Goal: Task Accomplishment & Management: Manage account settings

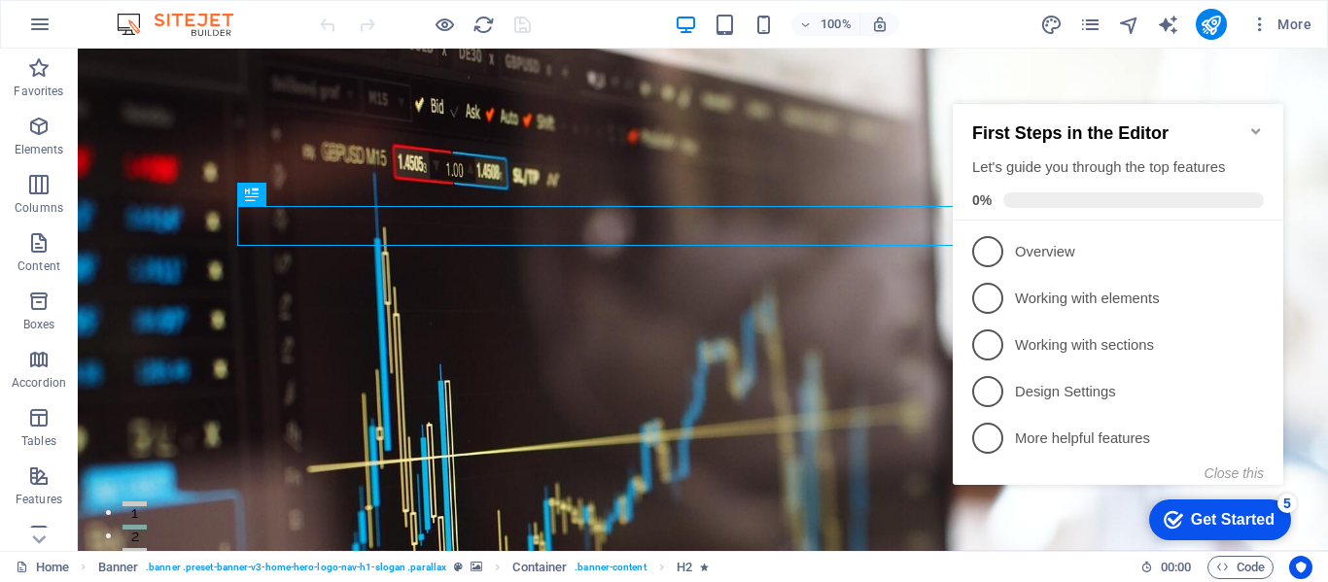
click at [1252, 128] on icon "Minimize checklist" at bounding box center [1255, 131] width 9 height 6
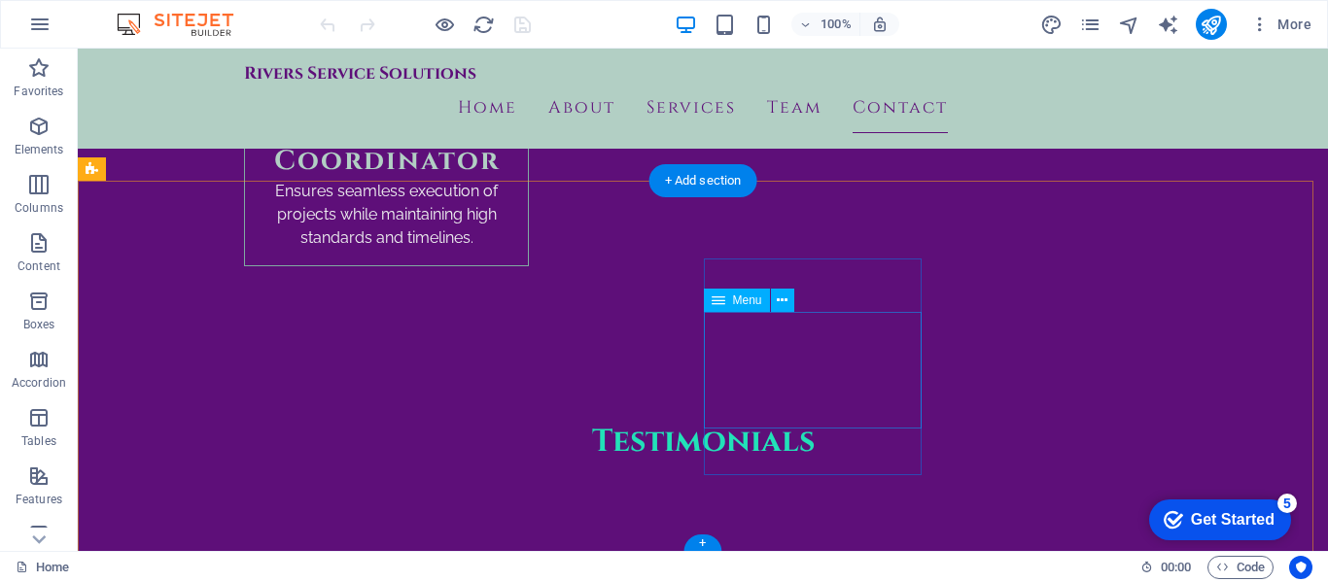
scroll to position [7641, 0]
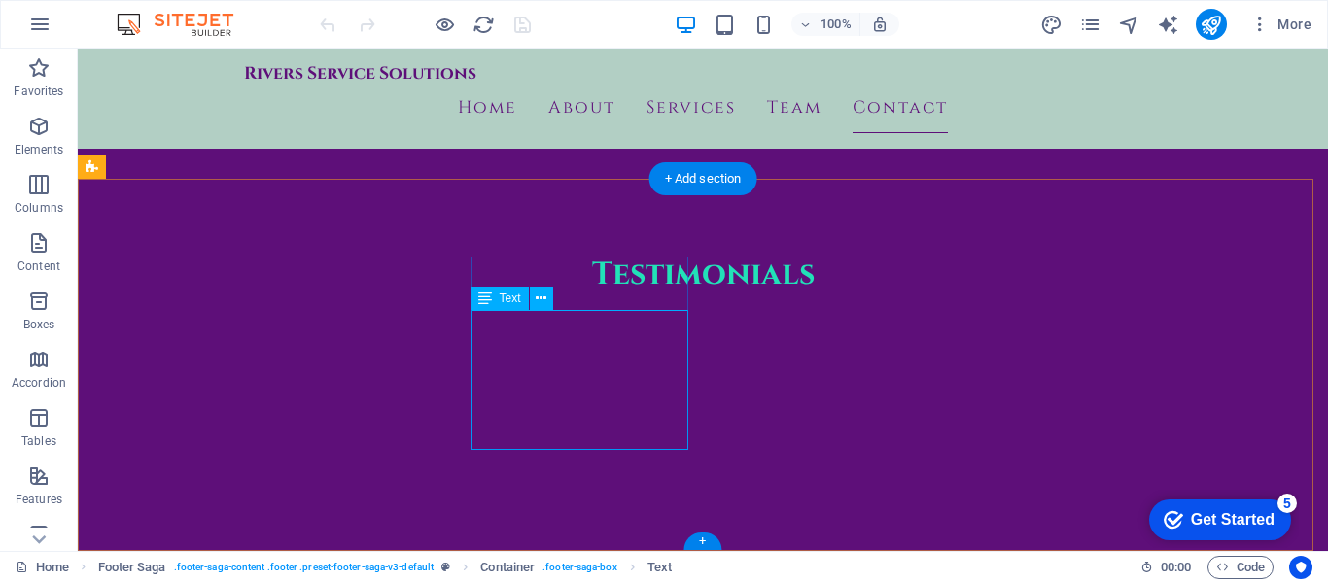
drag, startPoint x: 517, startPoint y: 348, endPoint x: 211, endPoint y: 351, distance: 306.2
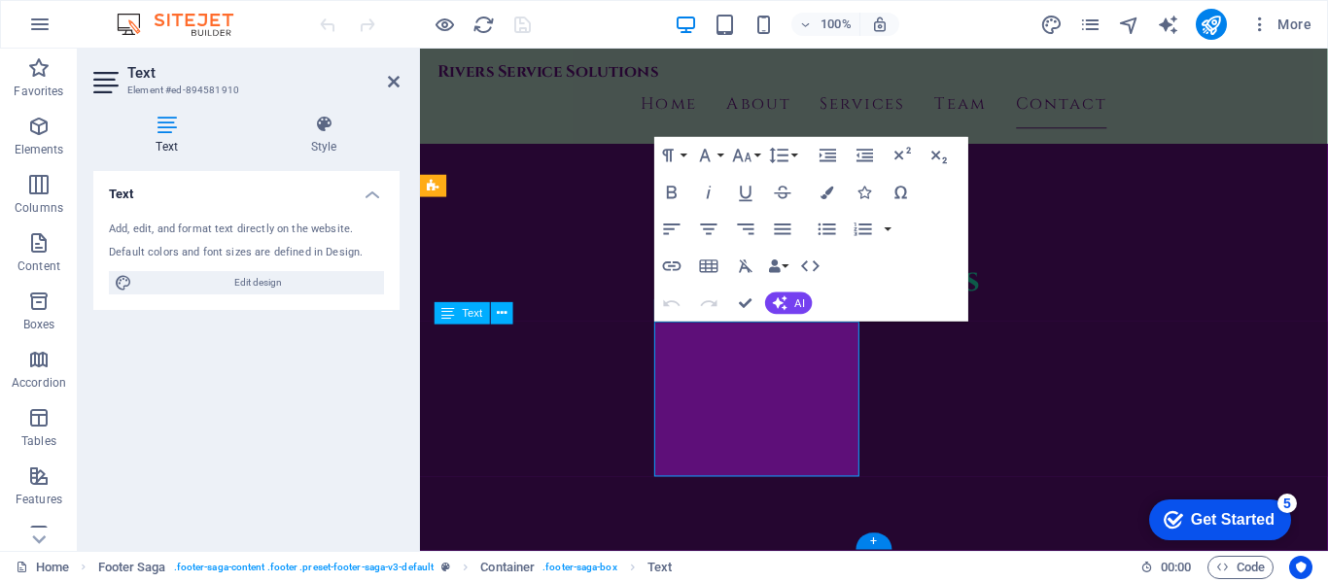
scroll to position [7685, 0]
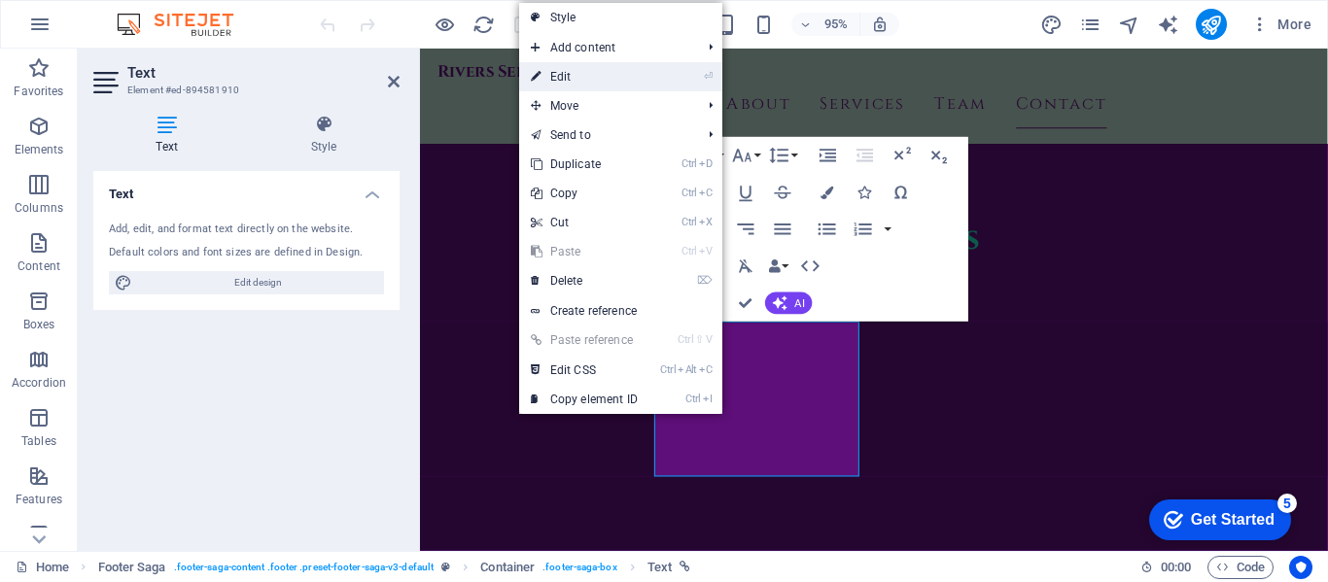
click at [581, 83] on link "⏎ Edit" at bounding box center [584, 76] width 130 height 29
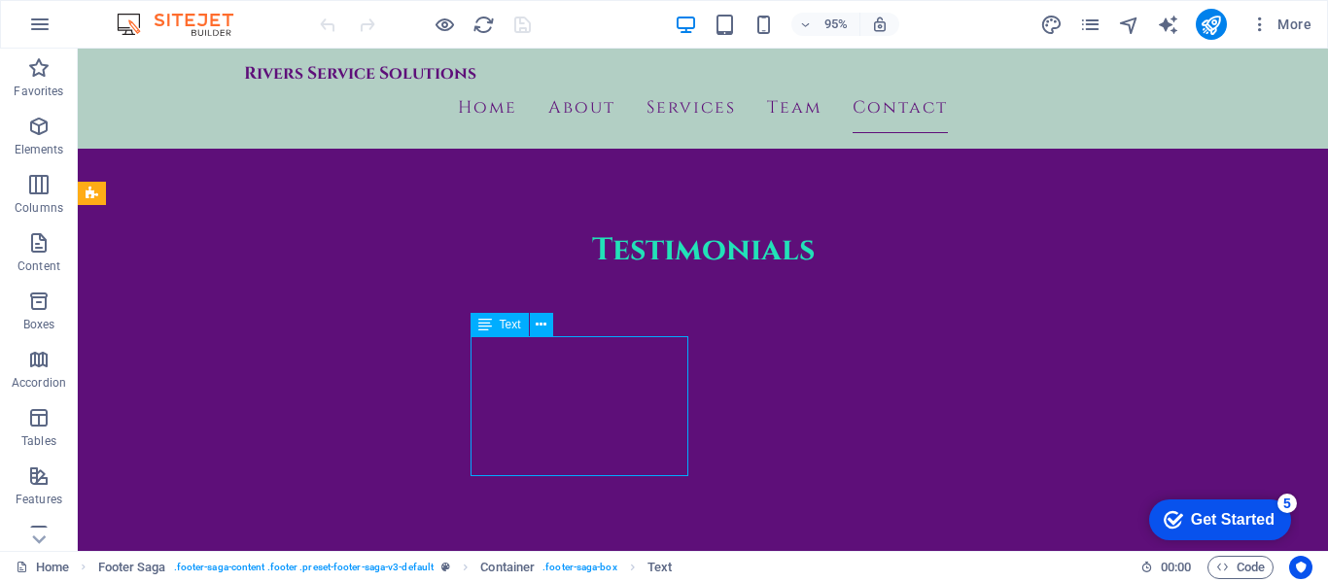
scroll to position [7615, 0]
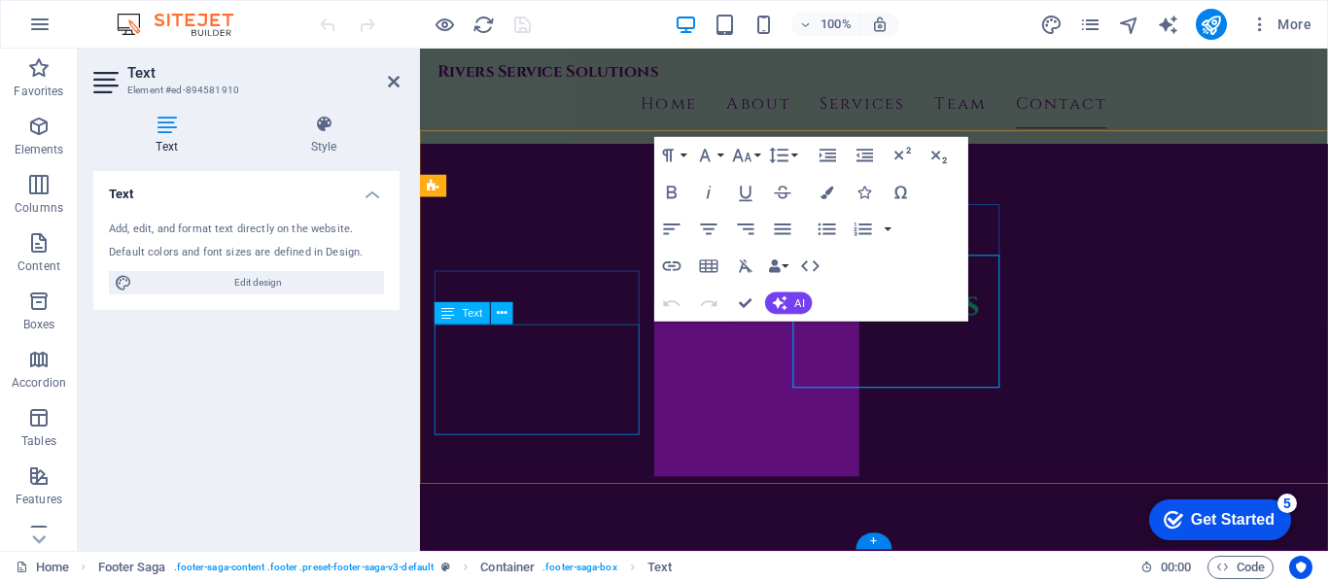
scroll to position [7685, 0]
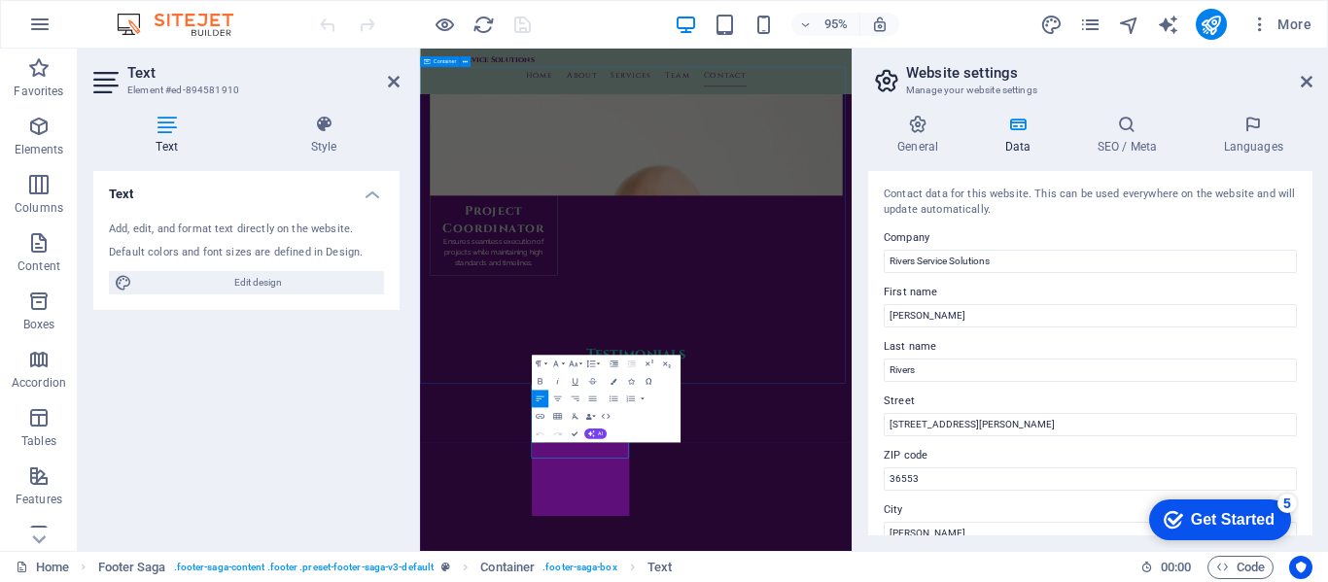
scroll to position [7225, 0]
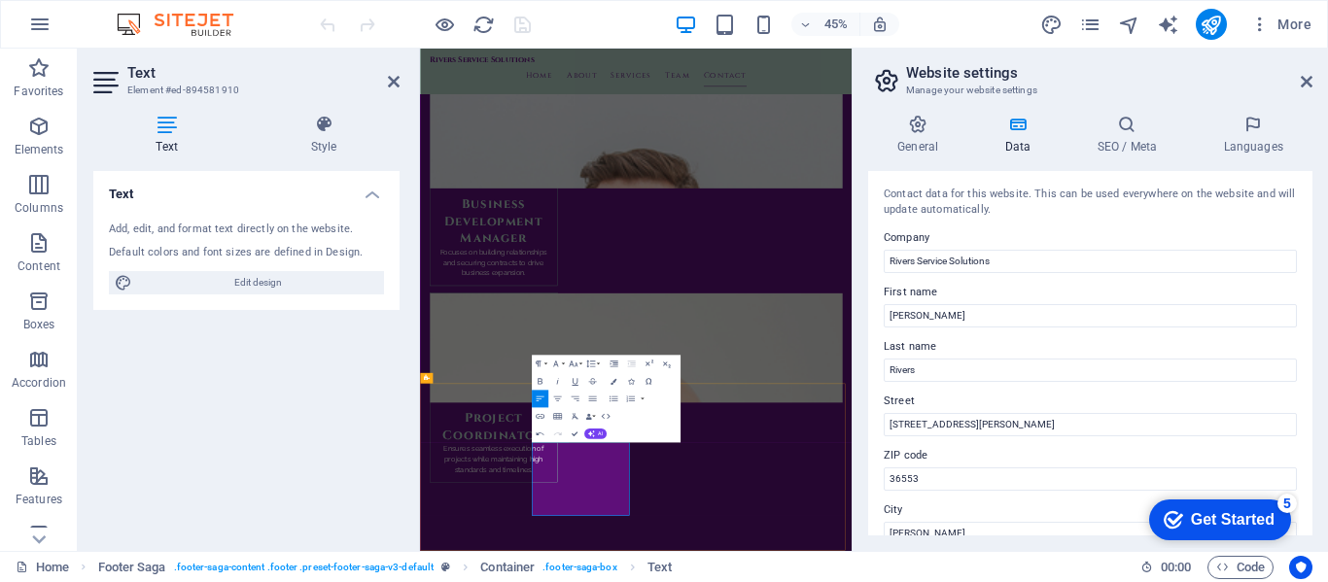
drag, startPoint x: 703, startPoint y: 966, endPoint x: 737, endPoint y: 957, distance: 35.1
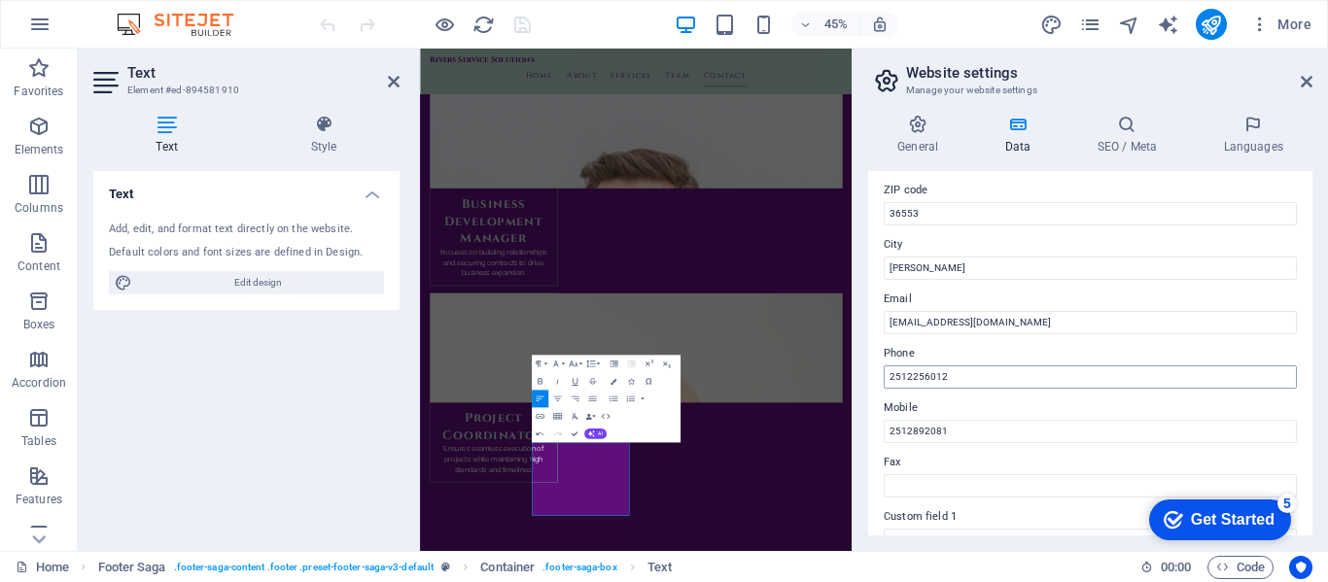
scroll to position [292, 0]
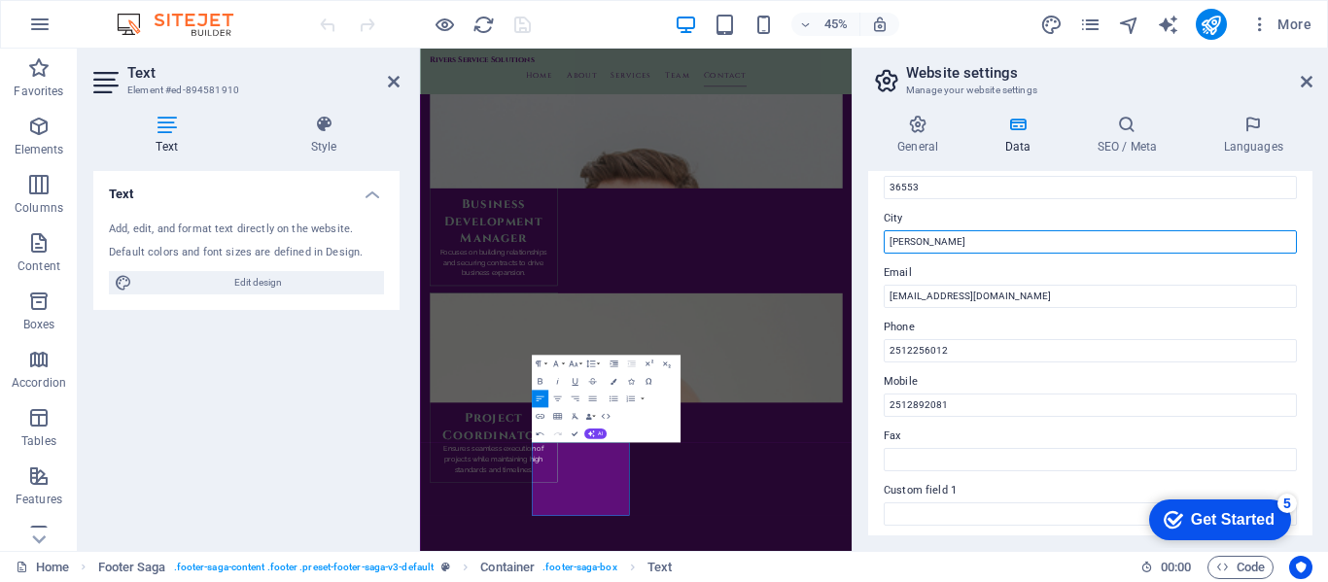
click at [946, 248] on input "[PERSON_NAME]" at bounding box center [1090, 241] width 413 height 23
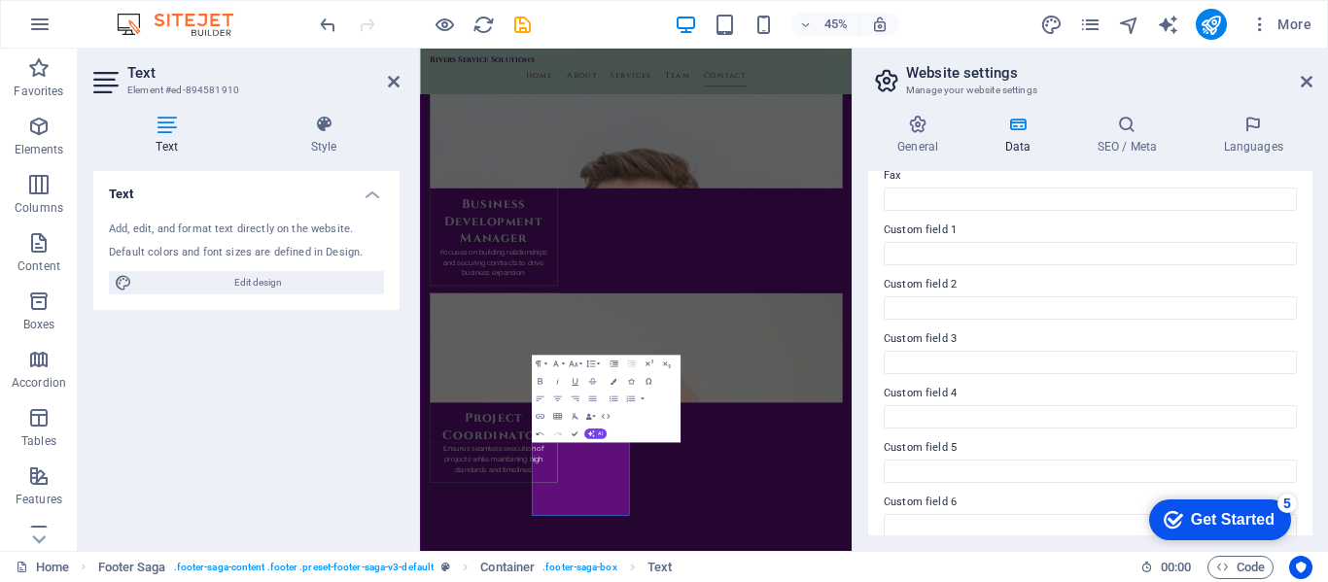
scroll to position [570, 0]
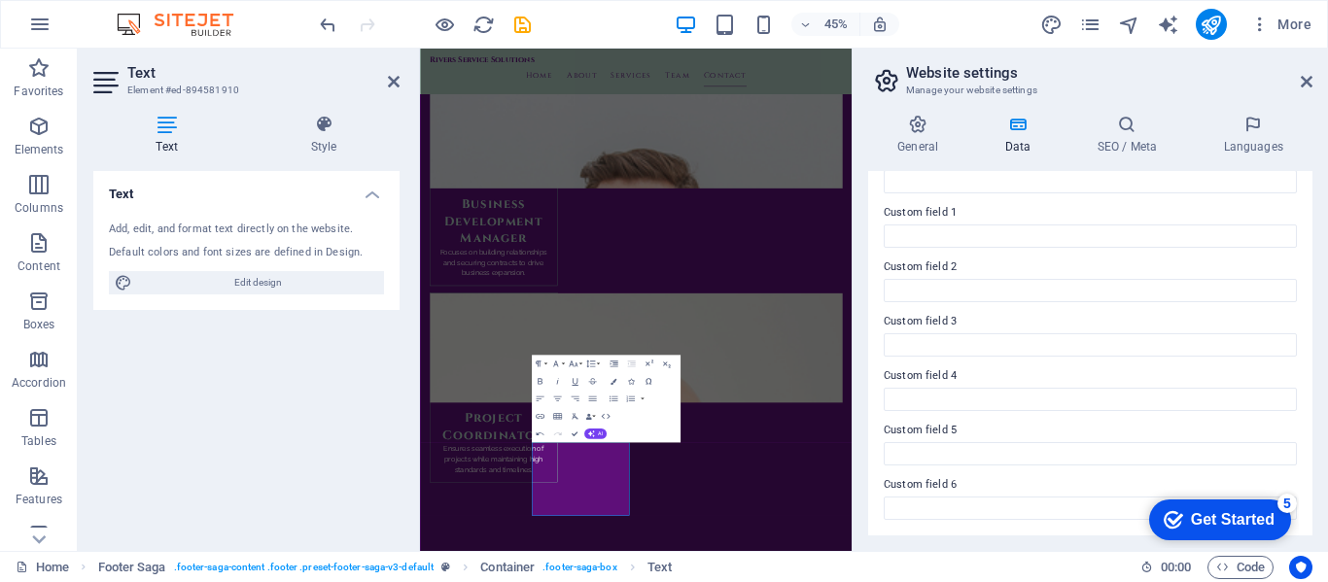
type input "[PERSON_NAME], [GEOGRAPHIC_DATA]"
drag, startPoint x: 788, startPoint y: 942, endPoint x: 749, endPoint y: 951, distance: 39.9
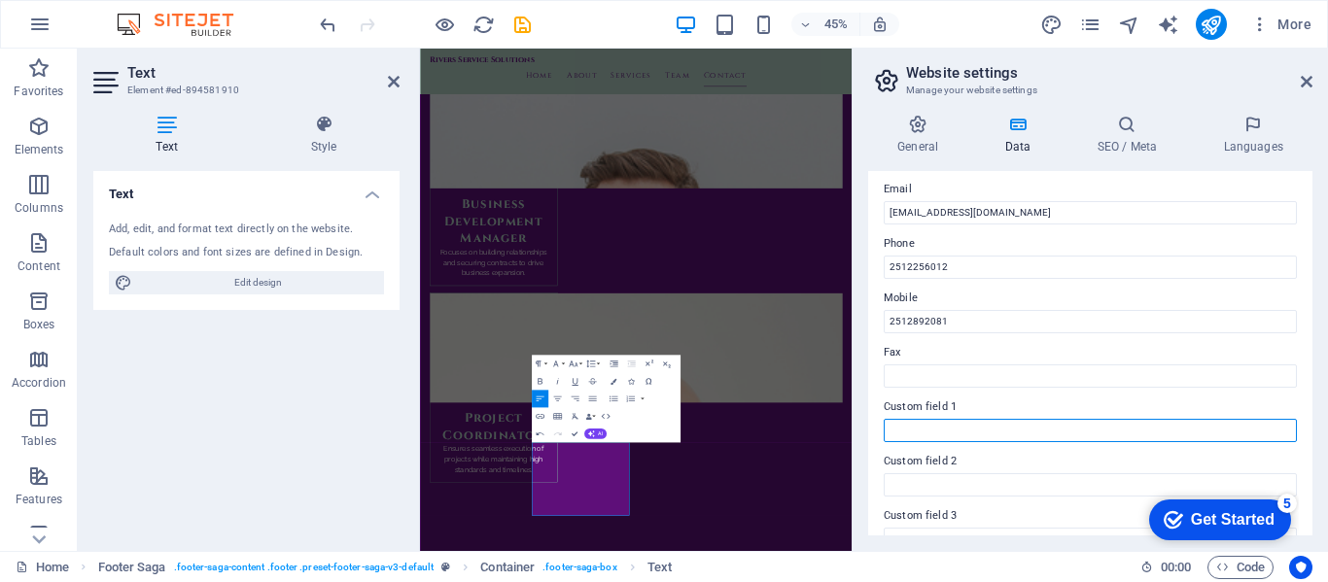
click at [977, 426] on input "Custom field 1" at bounding box center [1090, 430] width 413 height 23
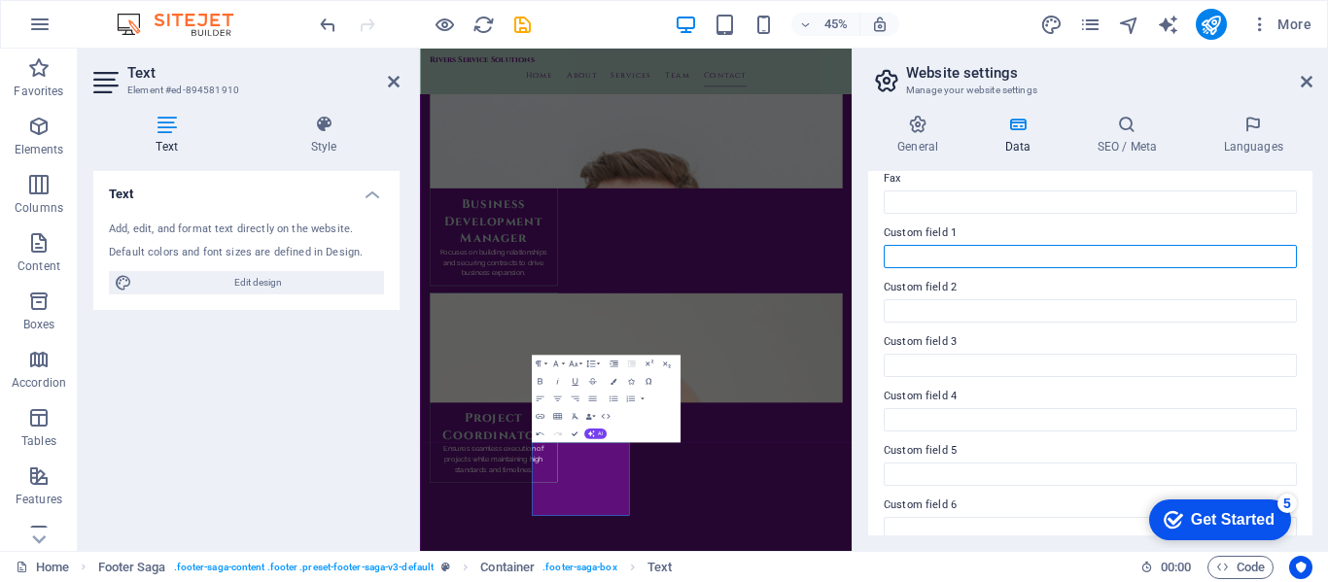
scroll to position [570, 0]
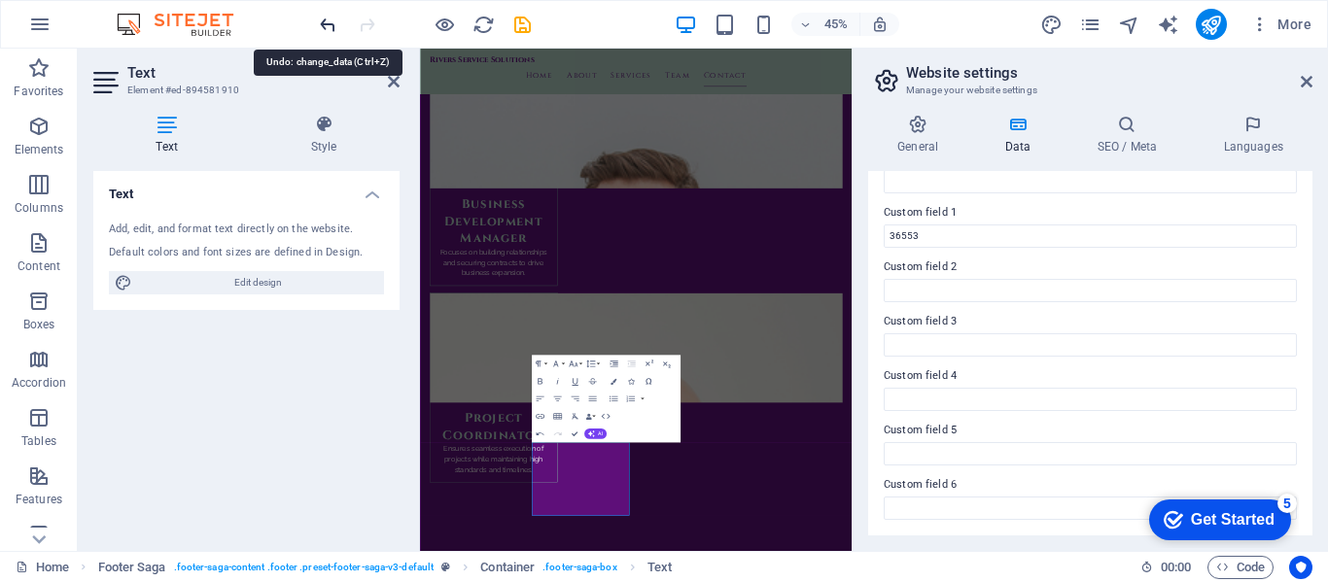
click at [323, 30] on icon "undo" at bounding box center [328, 25] width 22 height 22
type input "3655"
click at [1311, 78] on aside "Website settings Manage your website settings General Data SEO / Meta Languages…" at bounding box center [1089, 300] width 476 height 503
click at [397, 83] on icon at bounding box center [394, 82] width 12 height 16
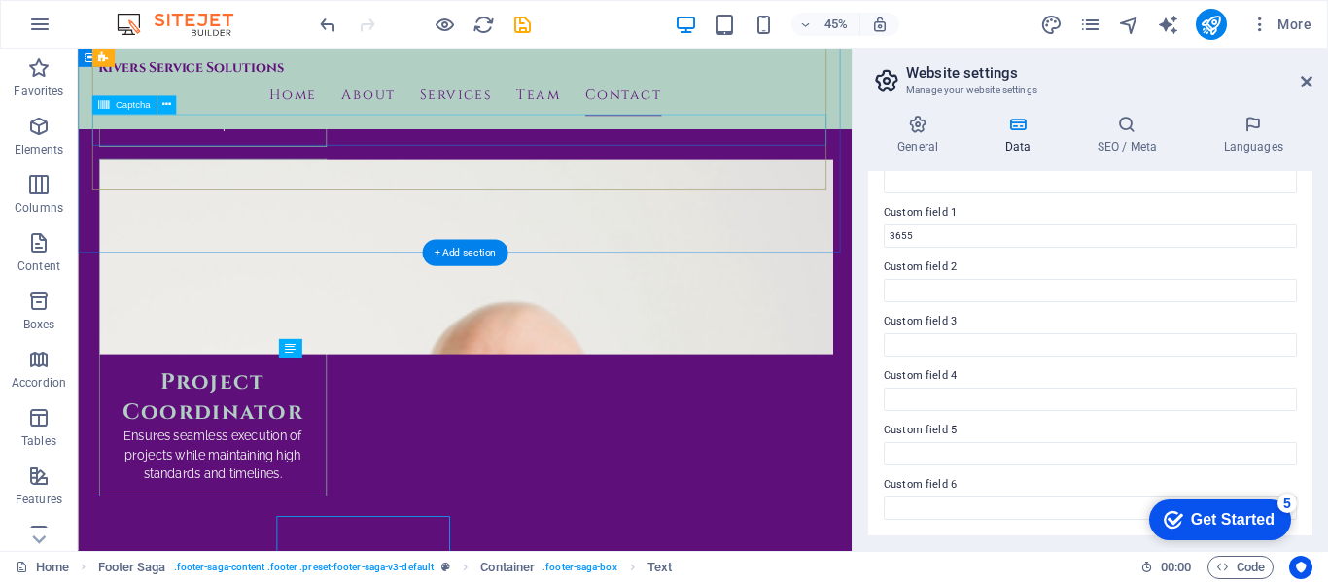
scroll to position [7516, 0]
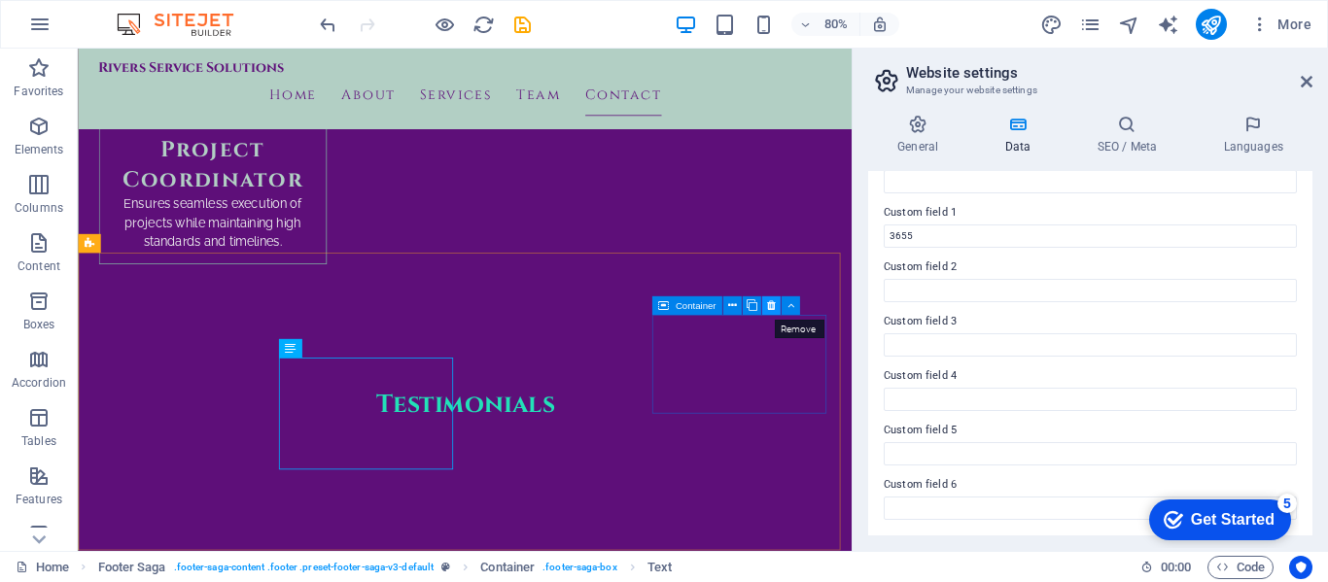
click at [773, 306] on icon at bounding box center [770, 305] width 9 height 17
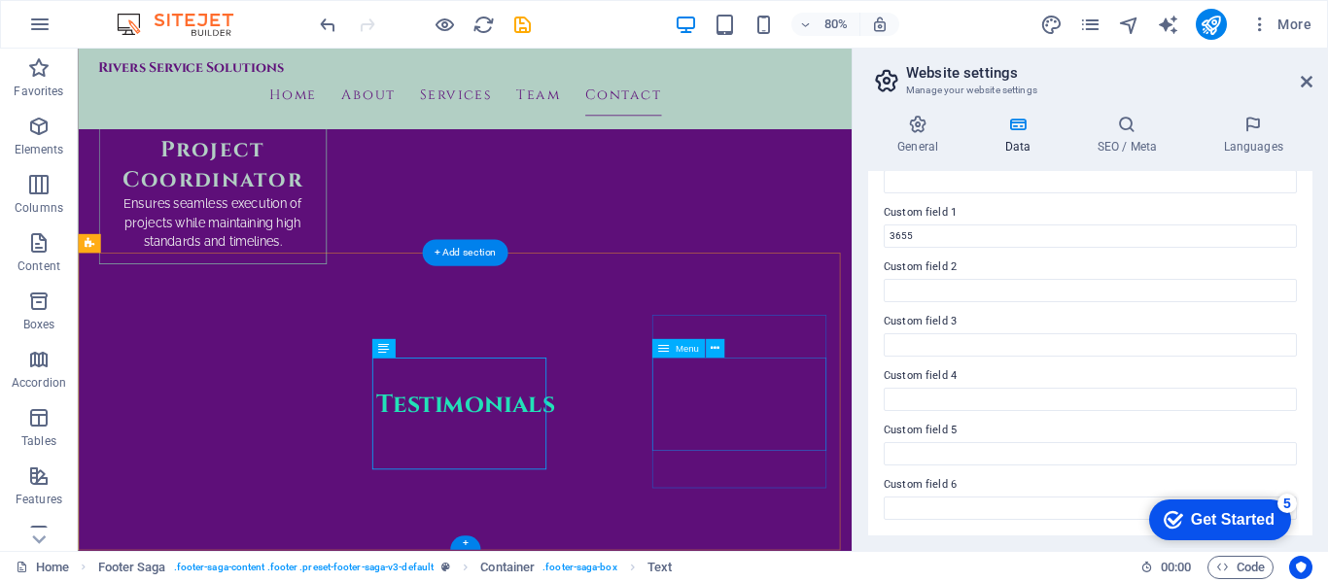
drag, startPoint x: 948, startPoint y: 371, endPoint x: 838, endPoint y: 507, distance: 174.9
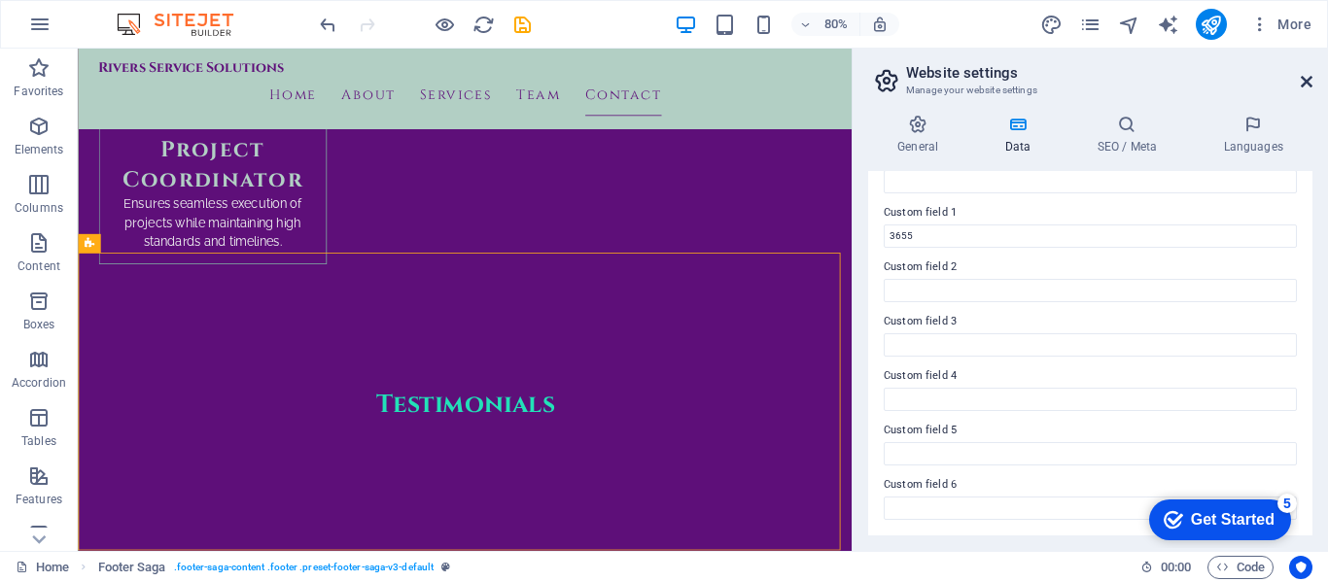
click at [1303, 84] on icon at bounding box center [1307, 82] width 12 height 16
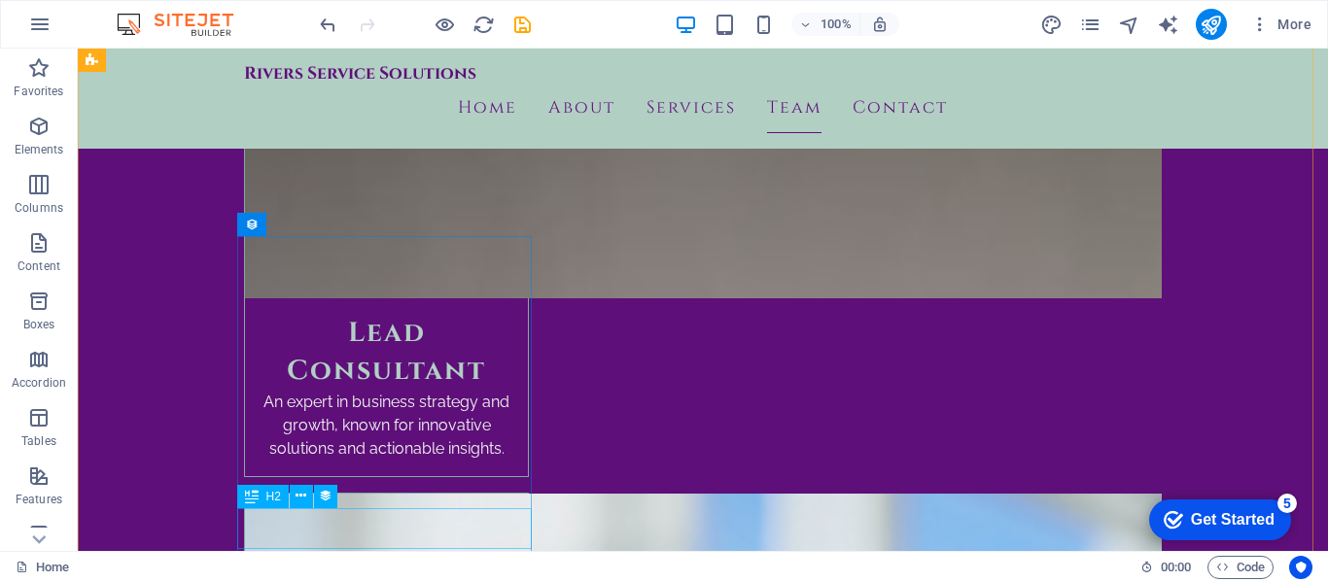
scroll to position [4891, 0]
